Goal: Information Seeking & Learning: Find specific fact

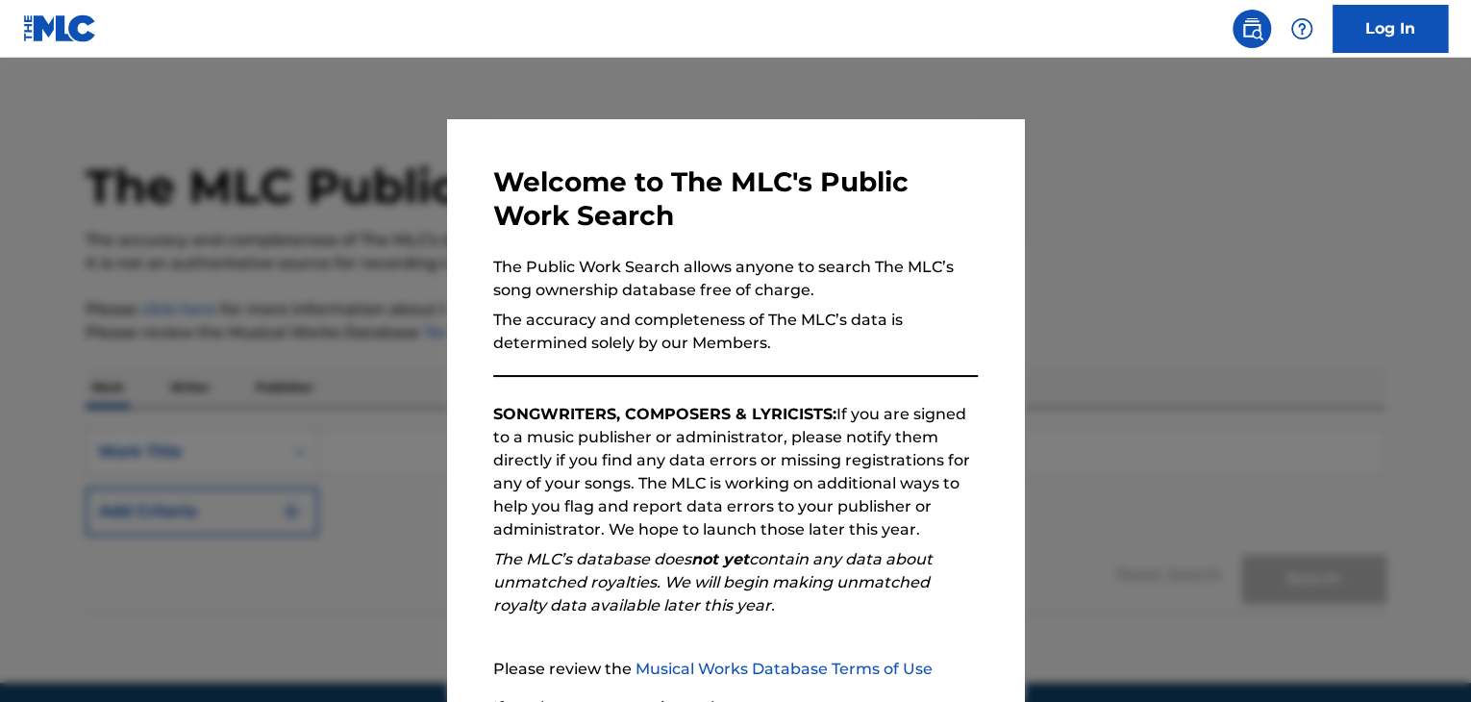
scroll to position [178, 0]
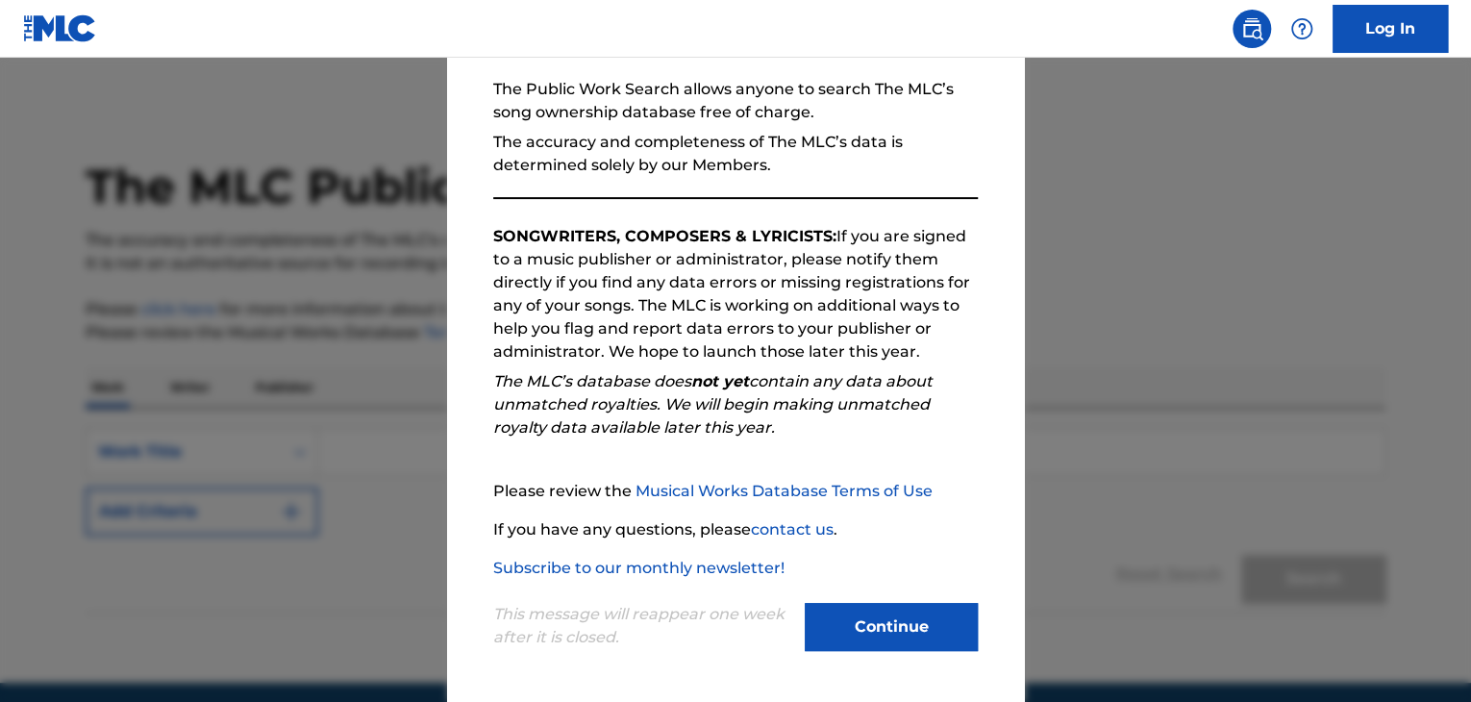
click at [839, 600] on div "This message will reappear one week after it is closed. Continue" at bounding box center [735, 618] width 485 height 76
click at [835, 623] on button "Continue" at bounding box center [891, 627] width 173 height 48
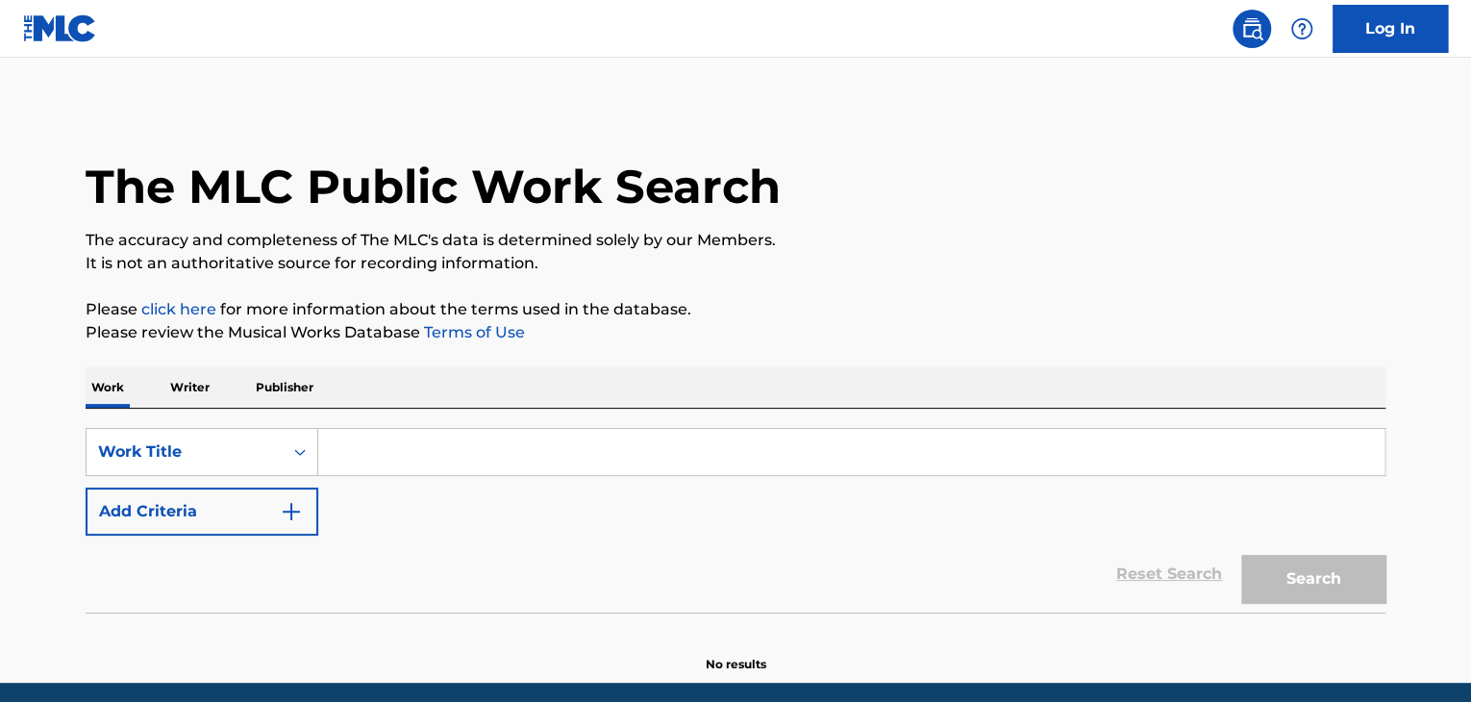
click at [612, 477] on div "SearchWithCriteria4933894e-cd8e-4f06-8c7b-f05b5490893e Work Title Add Criteria" at bounding box center [736, 482] width 1300 height 108
click at [560, 462] on input "Search Form" at bounding box center [851, 452] width 1066 height 46
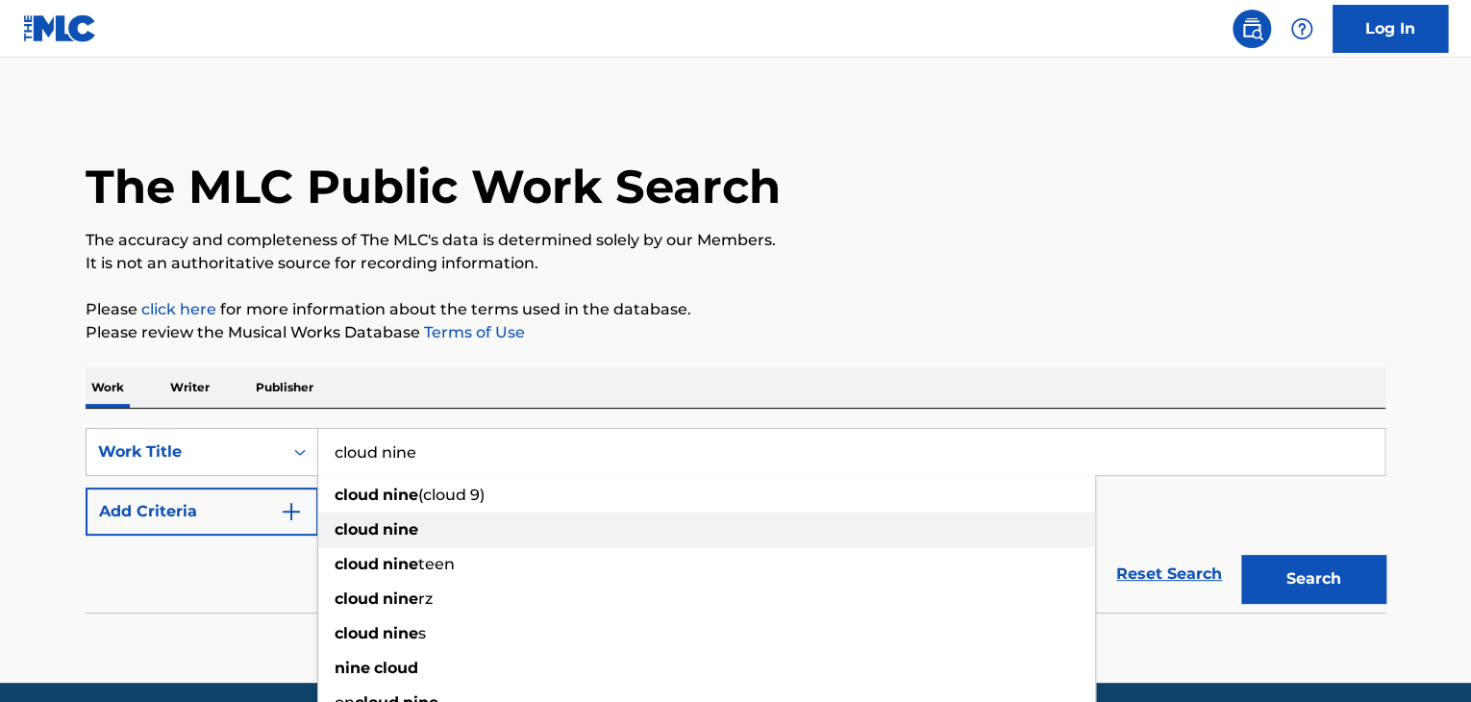
type input "cloud nine"
click at [390, 532] on strong "nine" at bounding box center [401, 529] width 36 height 18
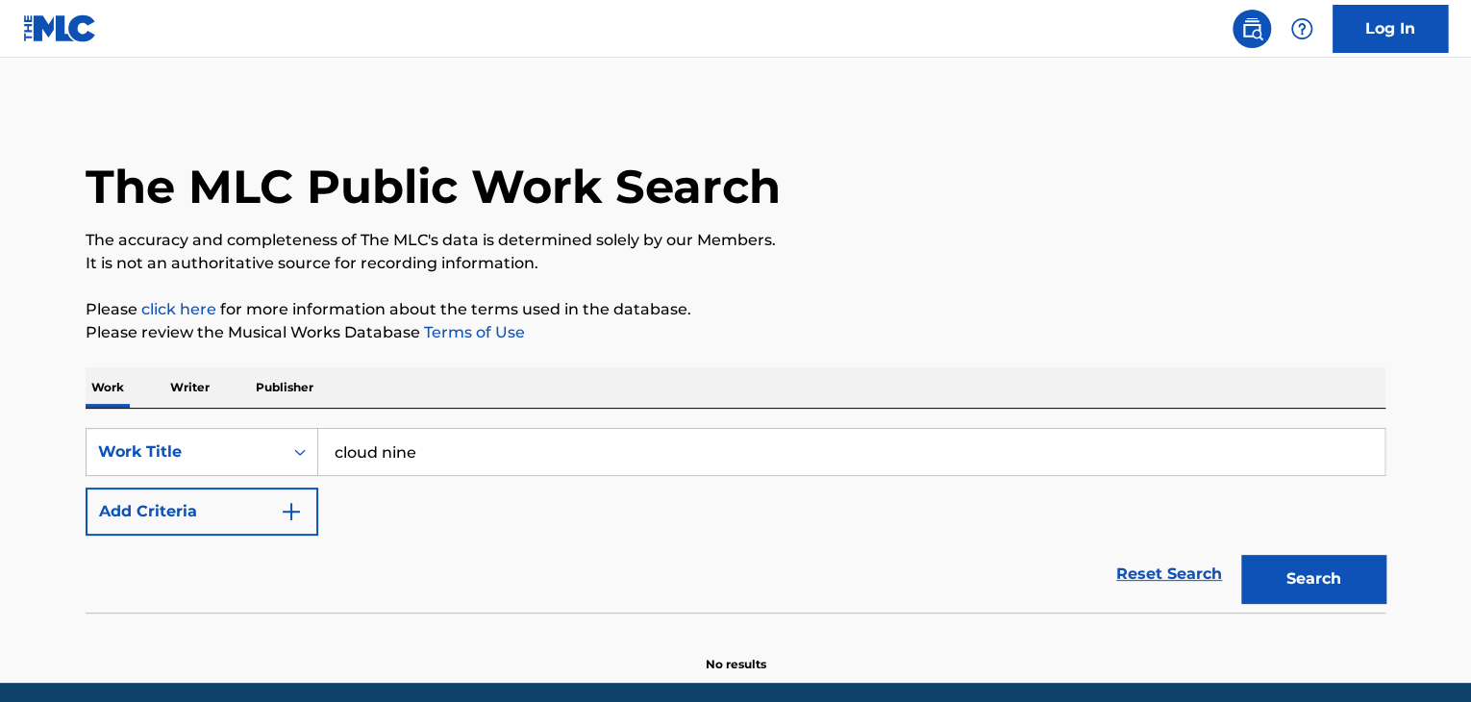
click at [306, 513] on button "Add Criteria" at bounding box center [202, 511] width 233 height 48
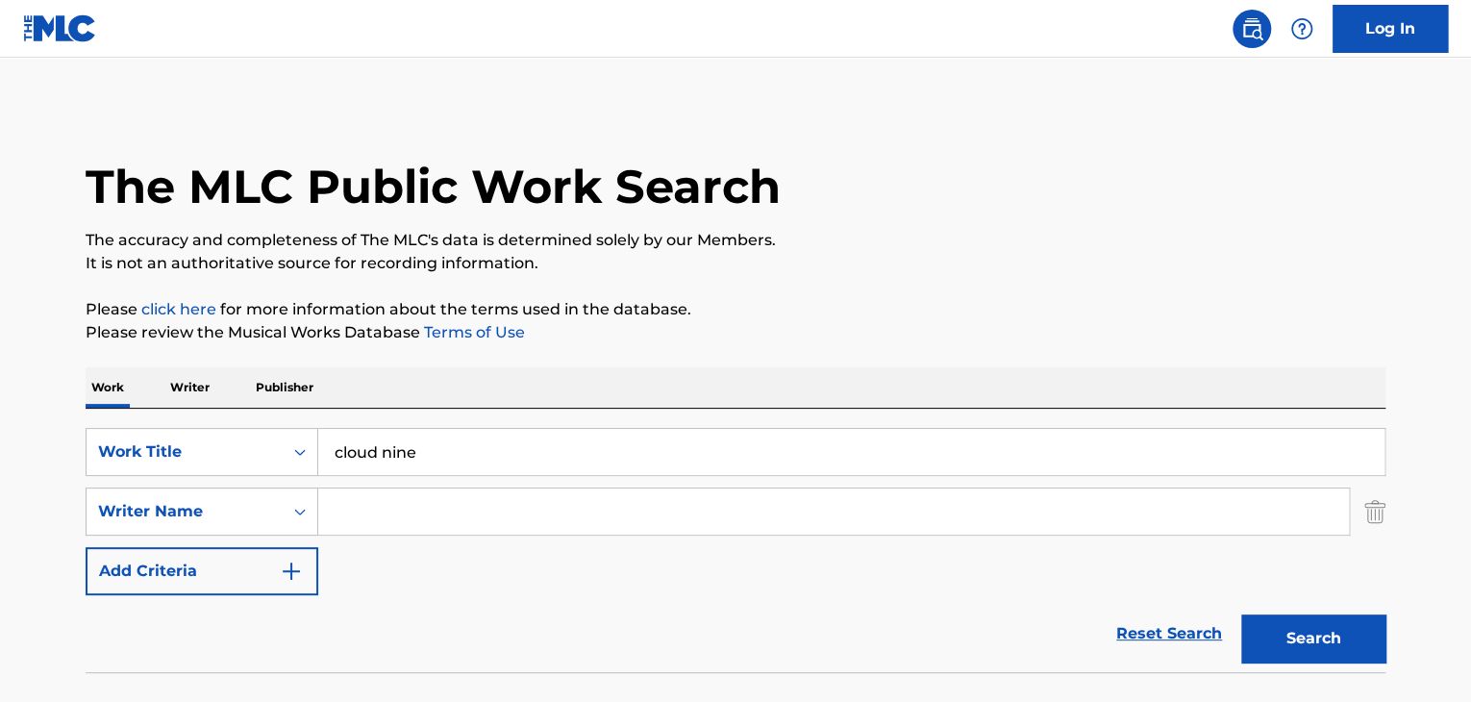
click at [423, 488] on input "Search Form" at bounding box center [833, 511] width 1031 height 46
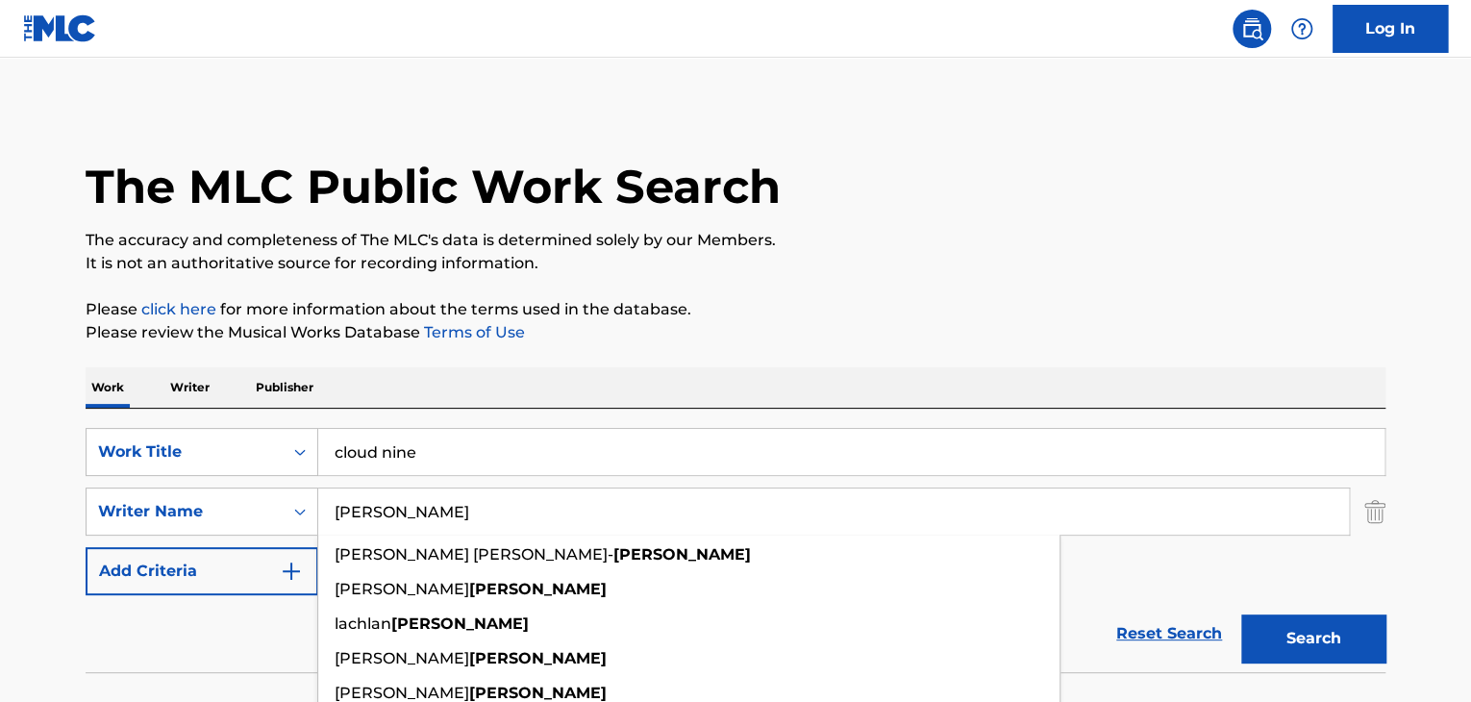
type input "[PERSON_NAME]"
click at [1354, 631] on button "Search" at bounding box center [1313, 638] width 144 height 48
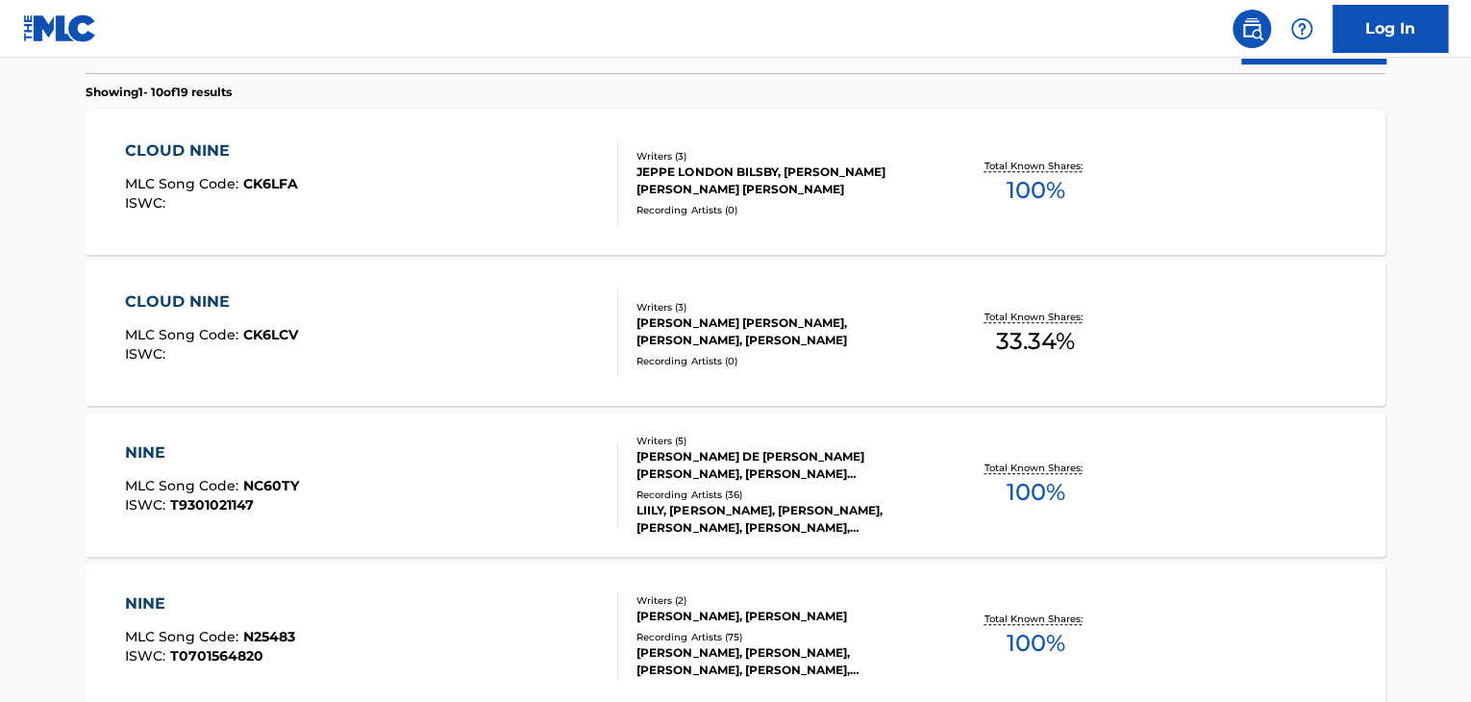
scroll to position [602, 0]
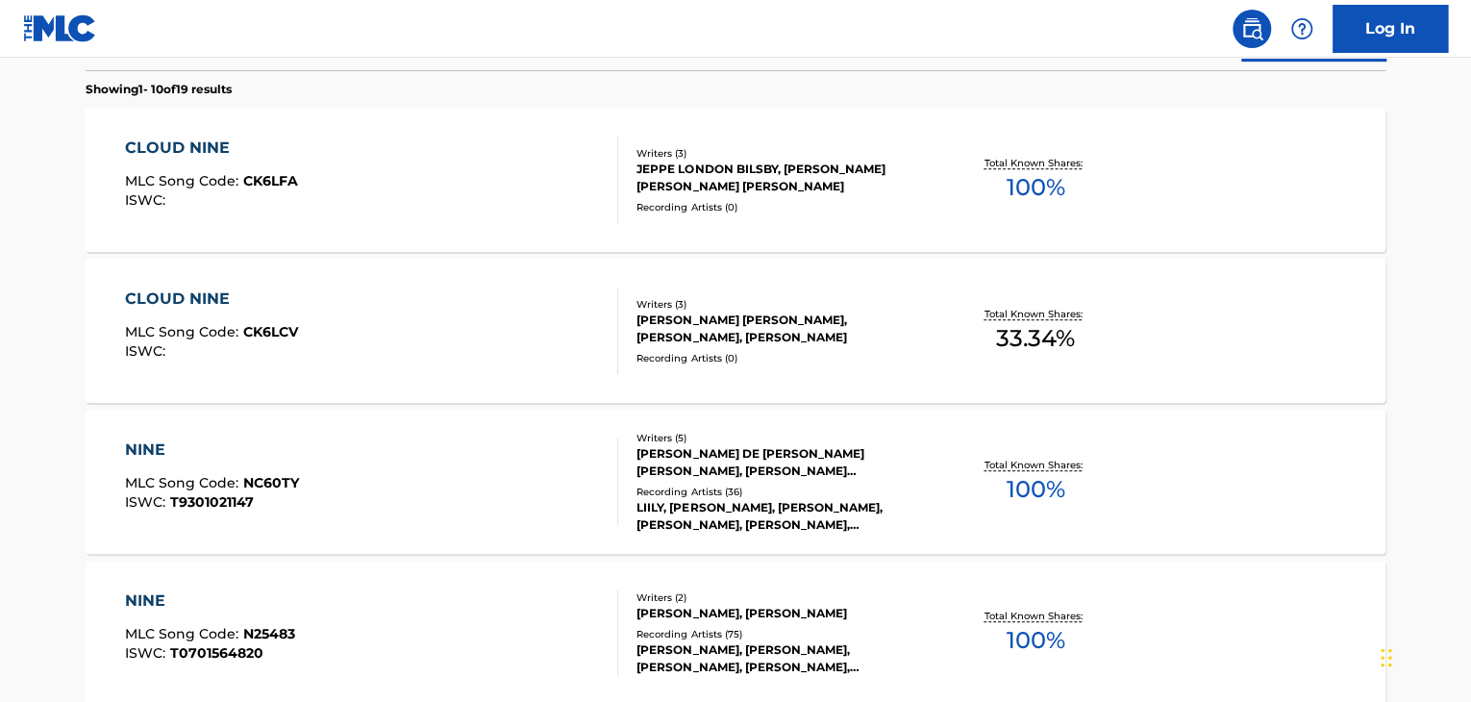
click at [476, 158] on div "CLOUD NINE MLC Song Code : CK6LFA ISWC :" at bounding box center [372, 180] width 494 height 87
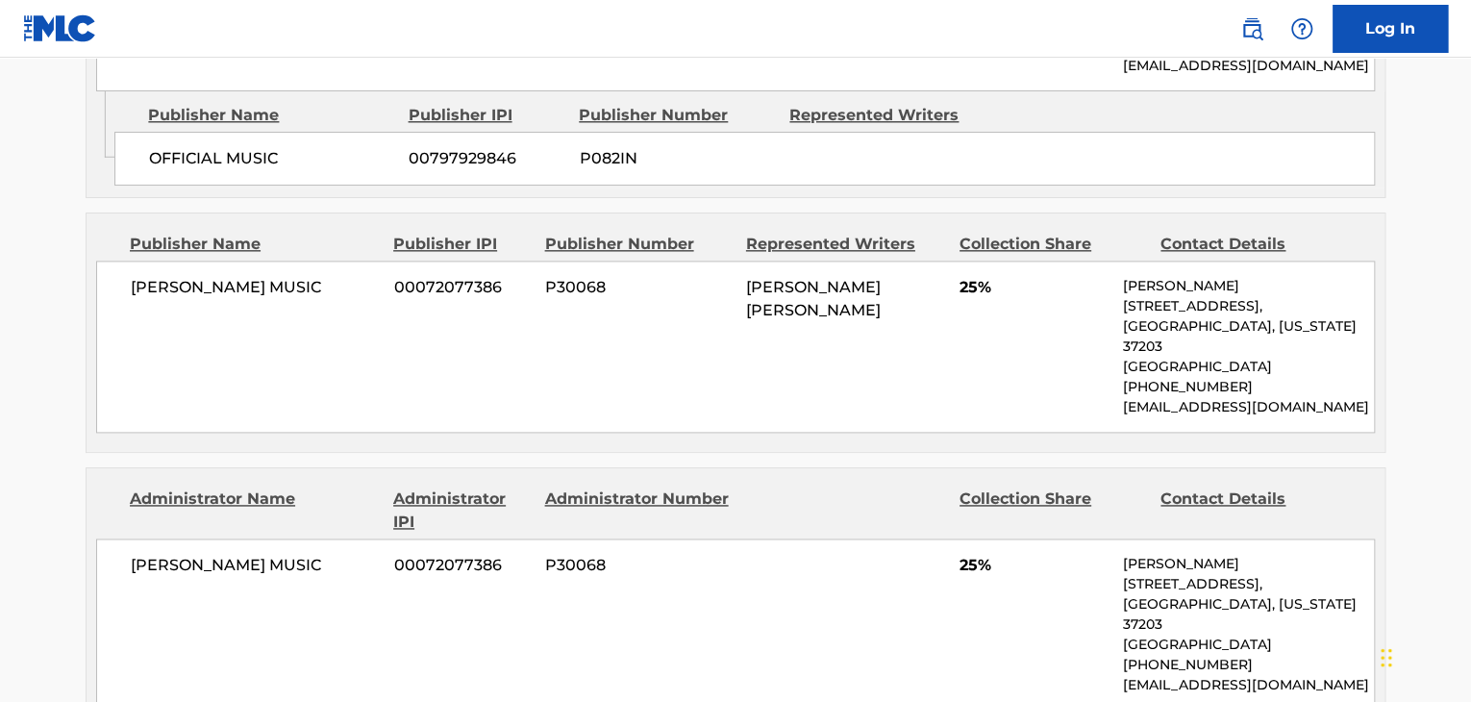
scroll to position [1145, 0]
